Goal: Check status: Check status

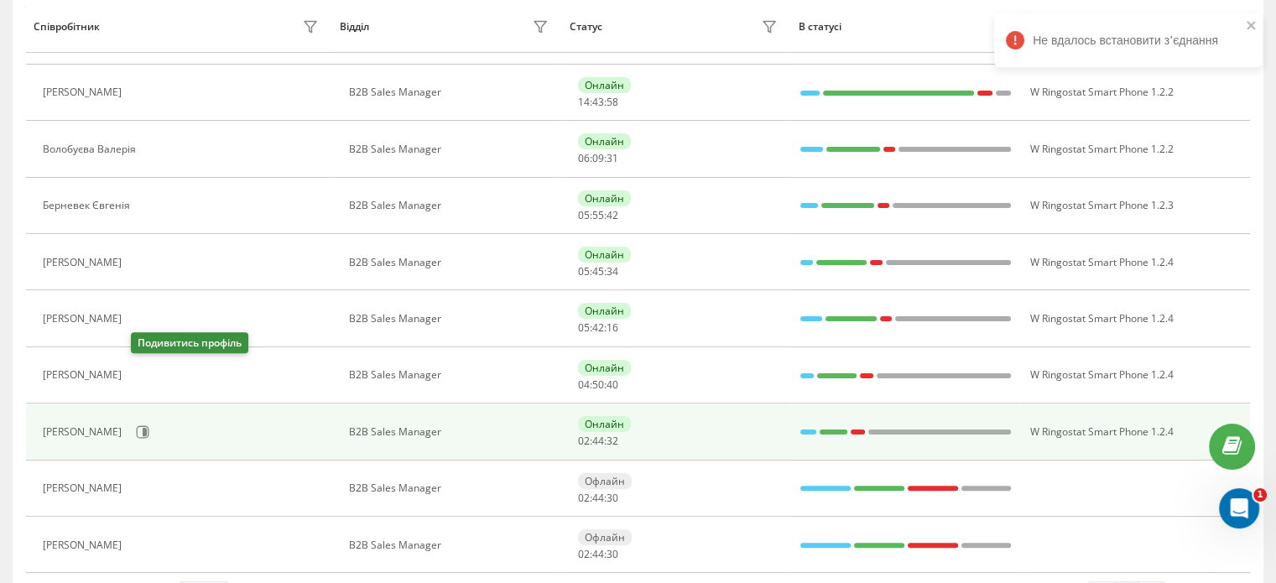
scroll to position [366, 0]
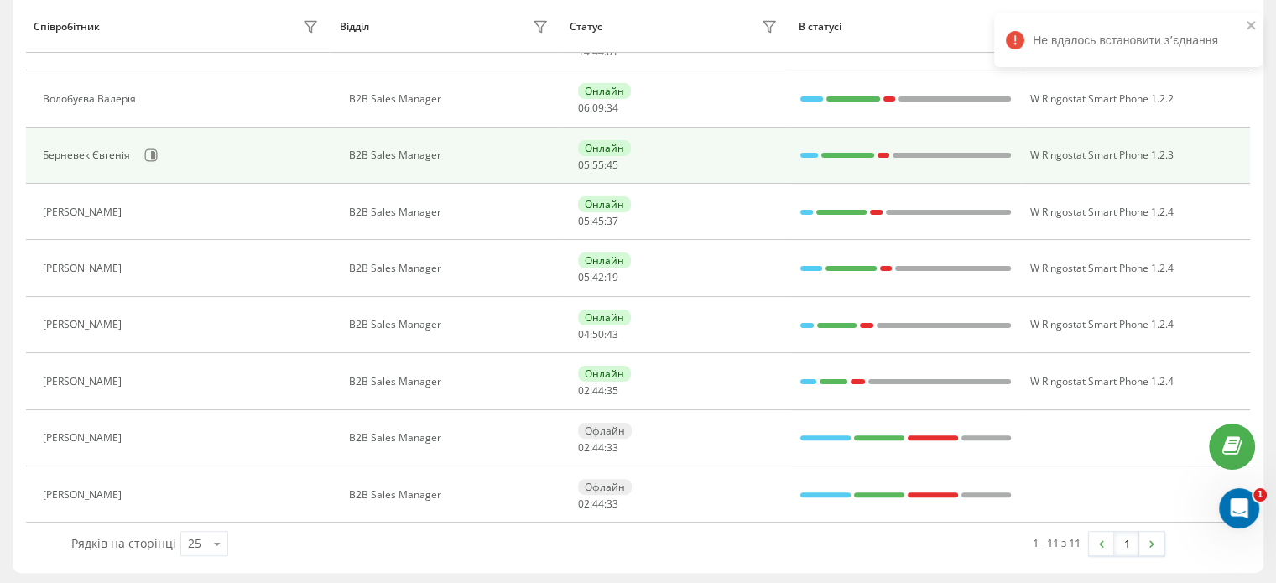
click at [158, 142] on div "Берневек Євгенія" at bounding box center [183, 155] width 280 height 29
click at [158, 148] on button at bounding box center [150, 155] width 25 height 25
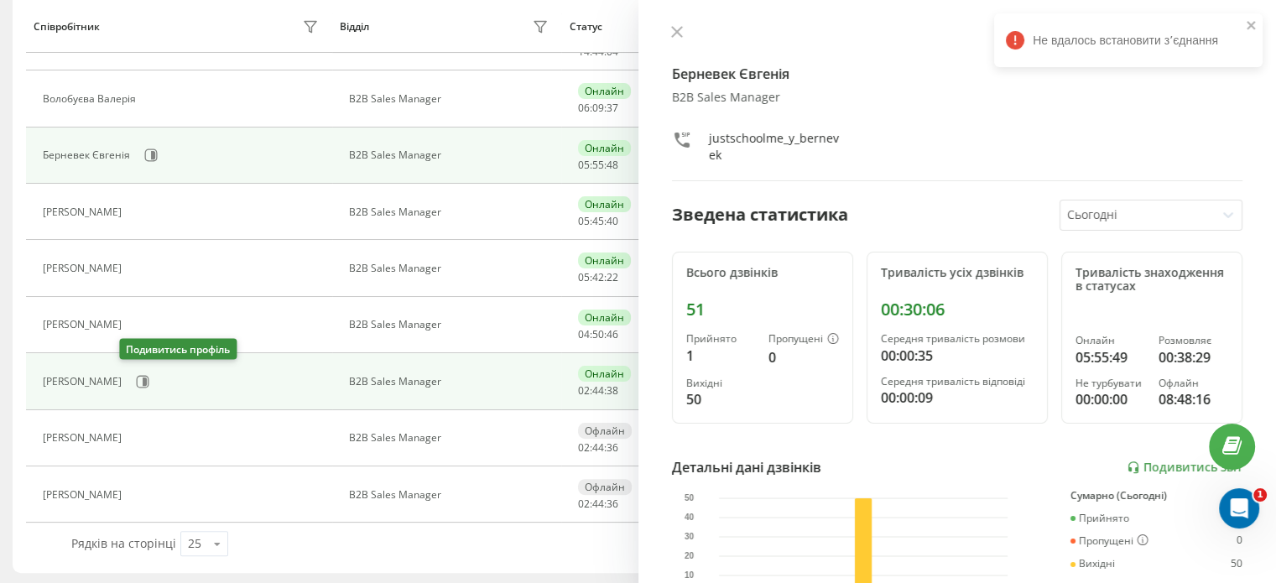
click at [136, 382] on icon at bounding box center [142, 381] width 13 height 13
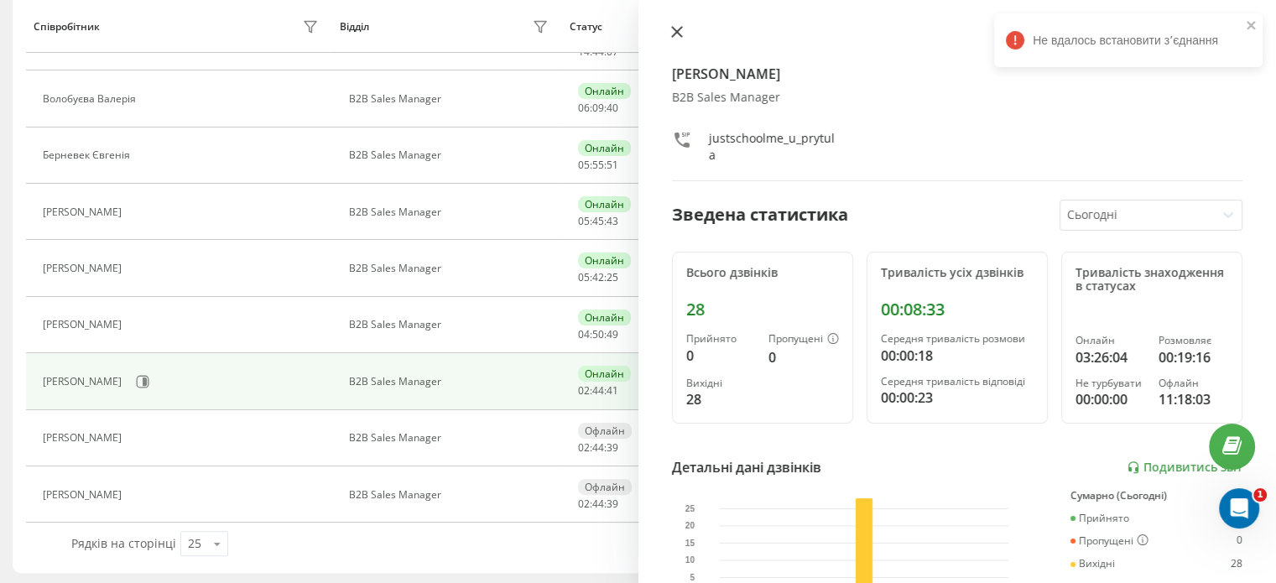
click at [672, 29] on icon at bounding box center [677, 32] width 12 height 12
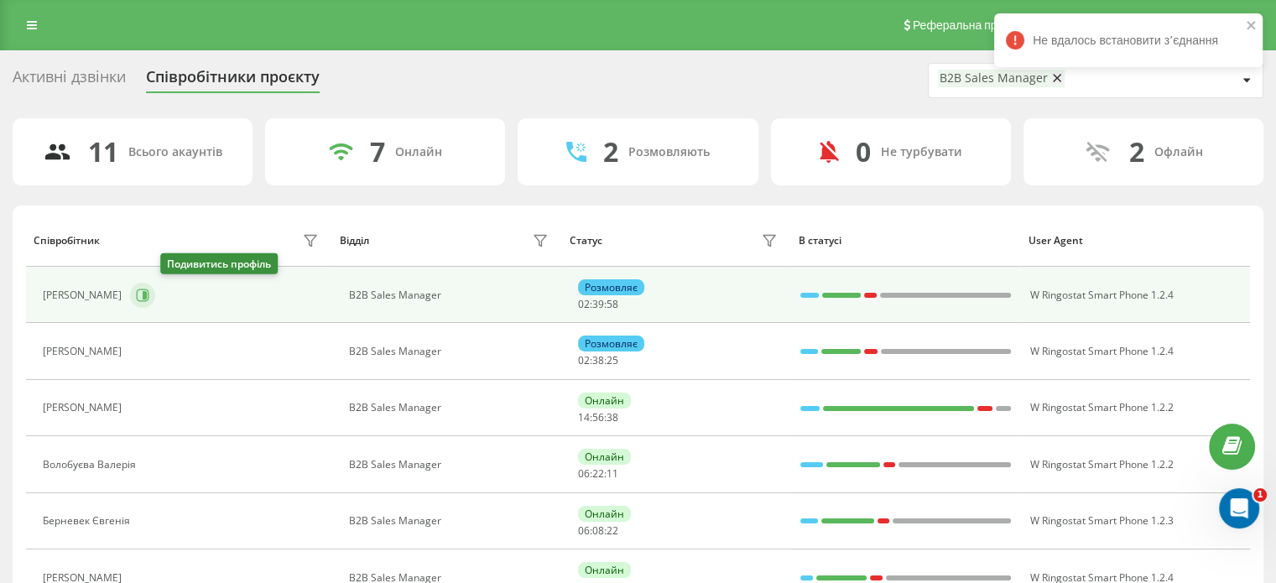
click at [149, 295] on icon at bounding box center [142, 295] width 13 height 13
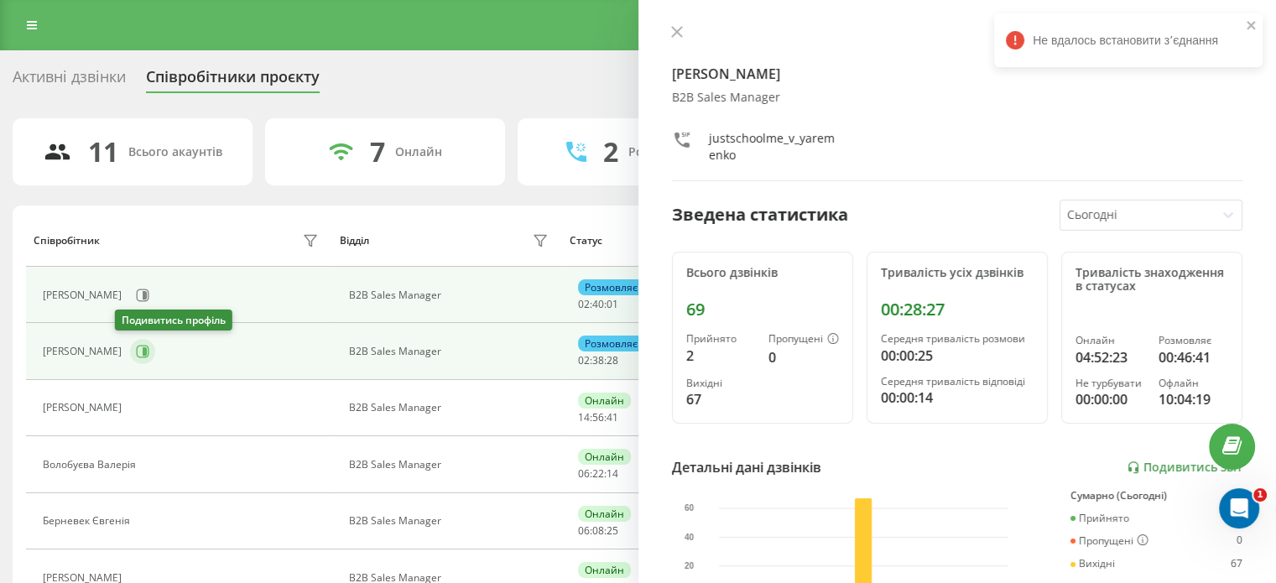
click at [136, 352] on icon at bounding box center [142, 351] width 13 height 13
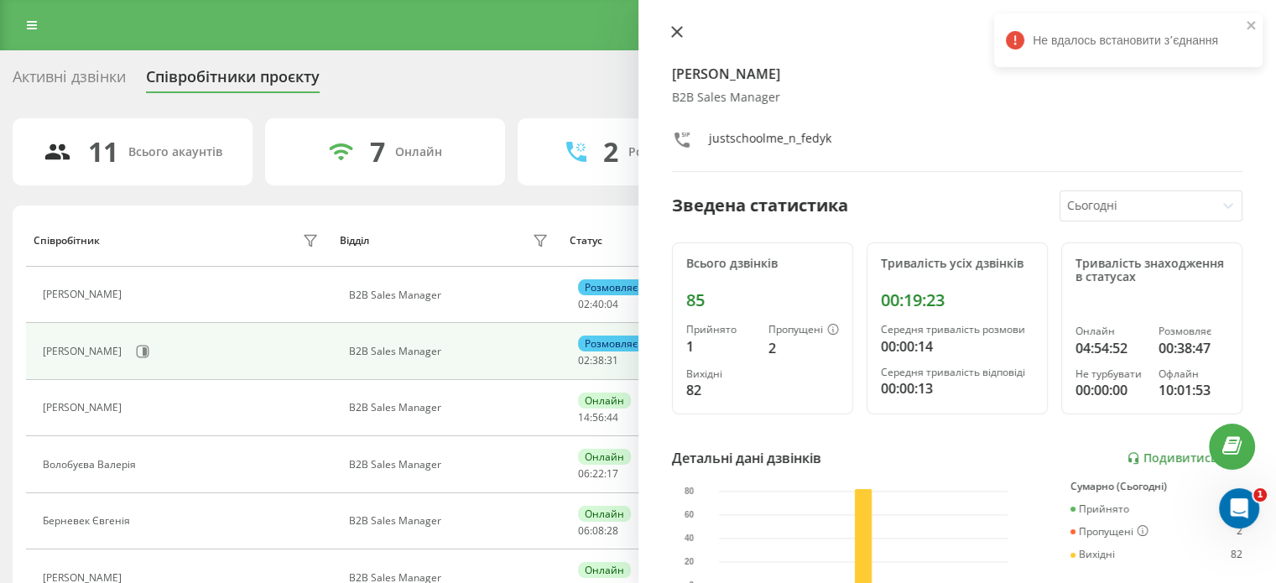
click at [671, 30] on icon at bounding box center [677, 32] width 12 height 12
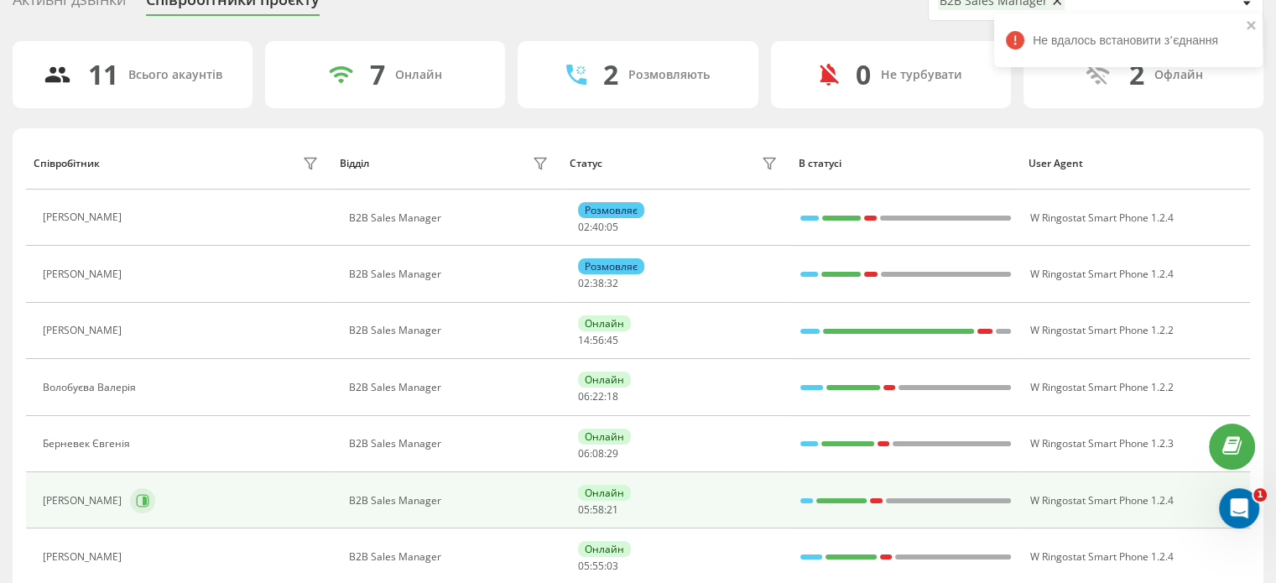
scroll to position [168, 0]
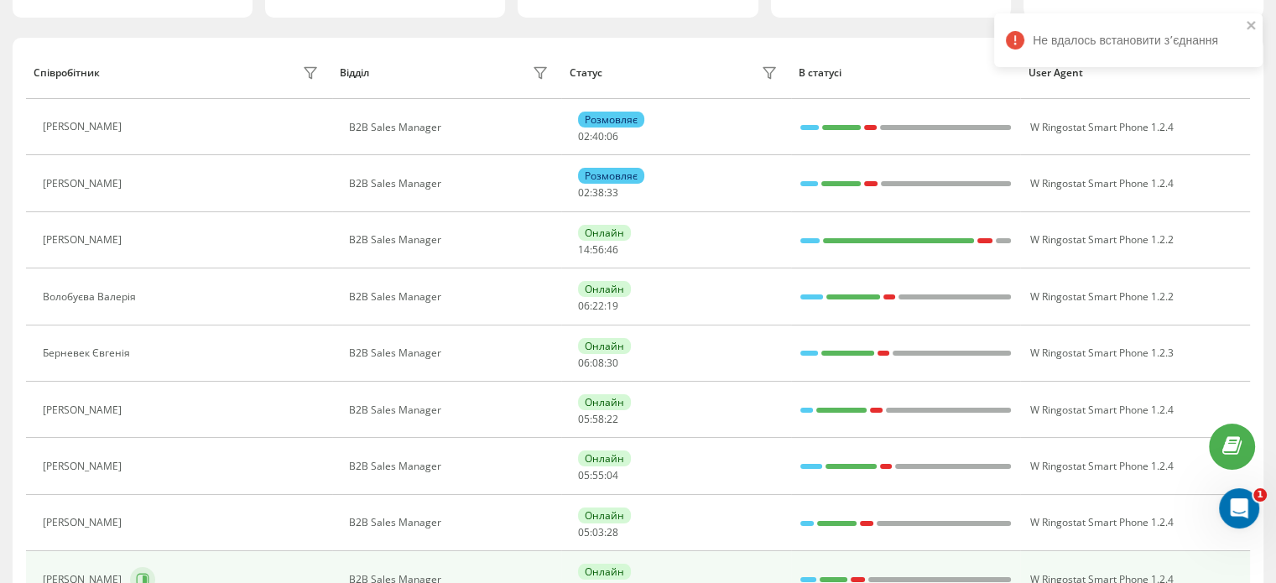
click at [138, 573] on icon at bounding box center [142, 579] width 13 height 13
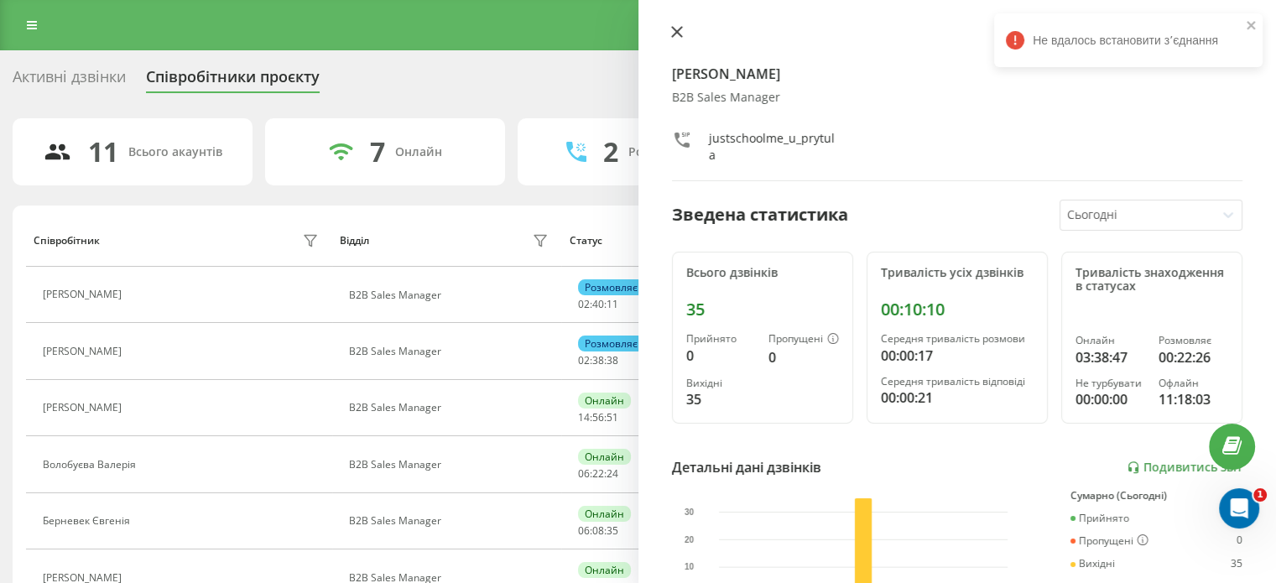
click at [677, 36] on icon at bounding box center [677, 32] width 12 height 12
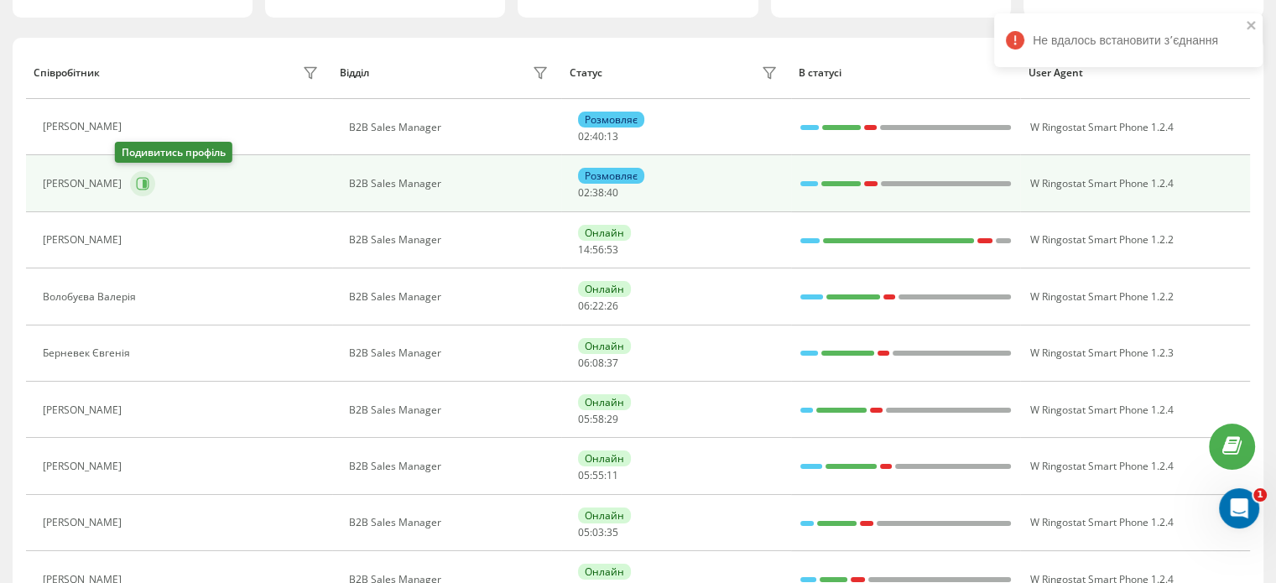
click at [136, 186] on icon at bounding box center [142, 183] width 13 height 13
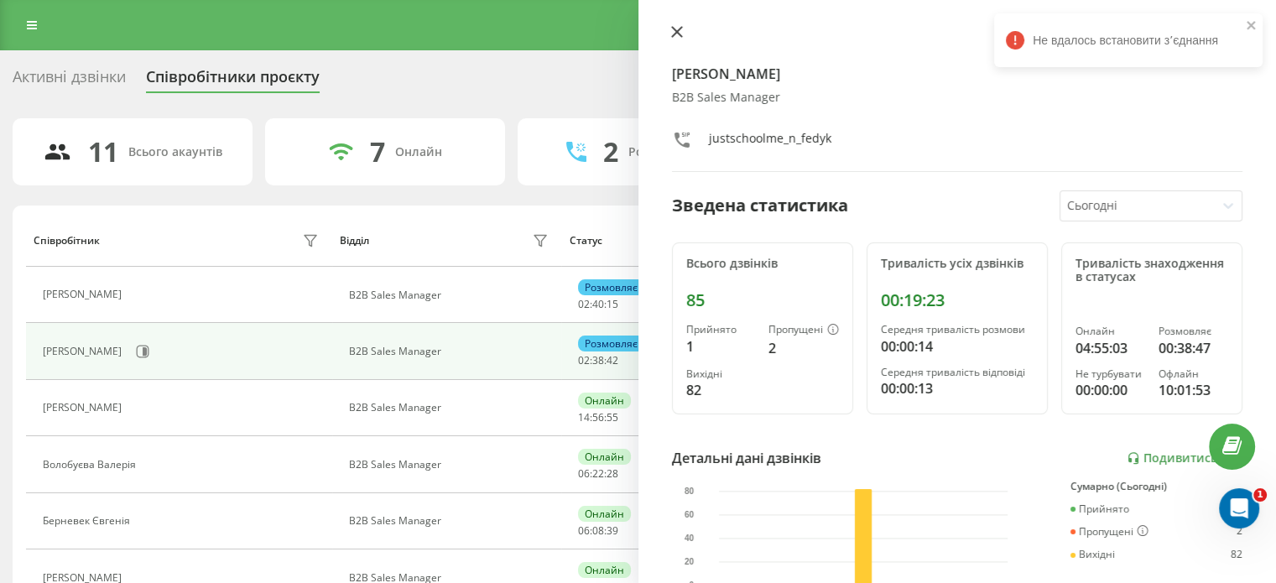
click at [684, 36] on button at bounding box center [677, 33] width 22 height 16
